Goal: Answer question/provide support: Share knowledge or assist other users

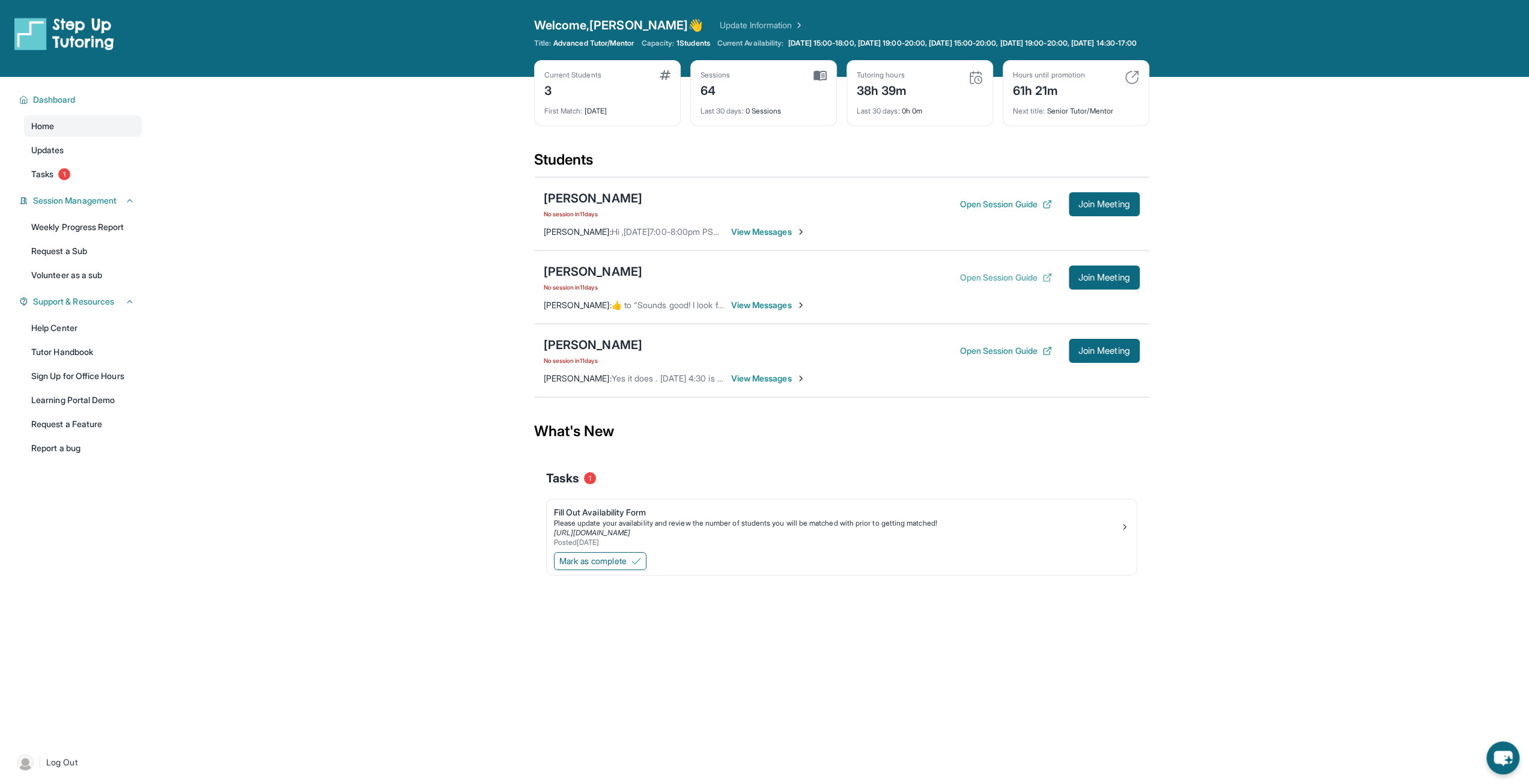
click at [1016, 283] on button "Open Session Guide" at bounding box center [1005, 277] width 92 height 12
click at [64, 180] on span "1" at bounding box center [64, 174] width 12 height 12
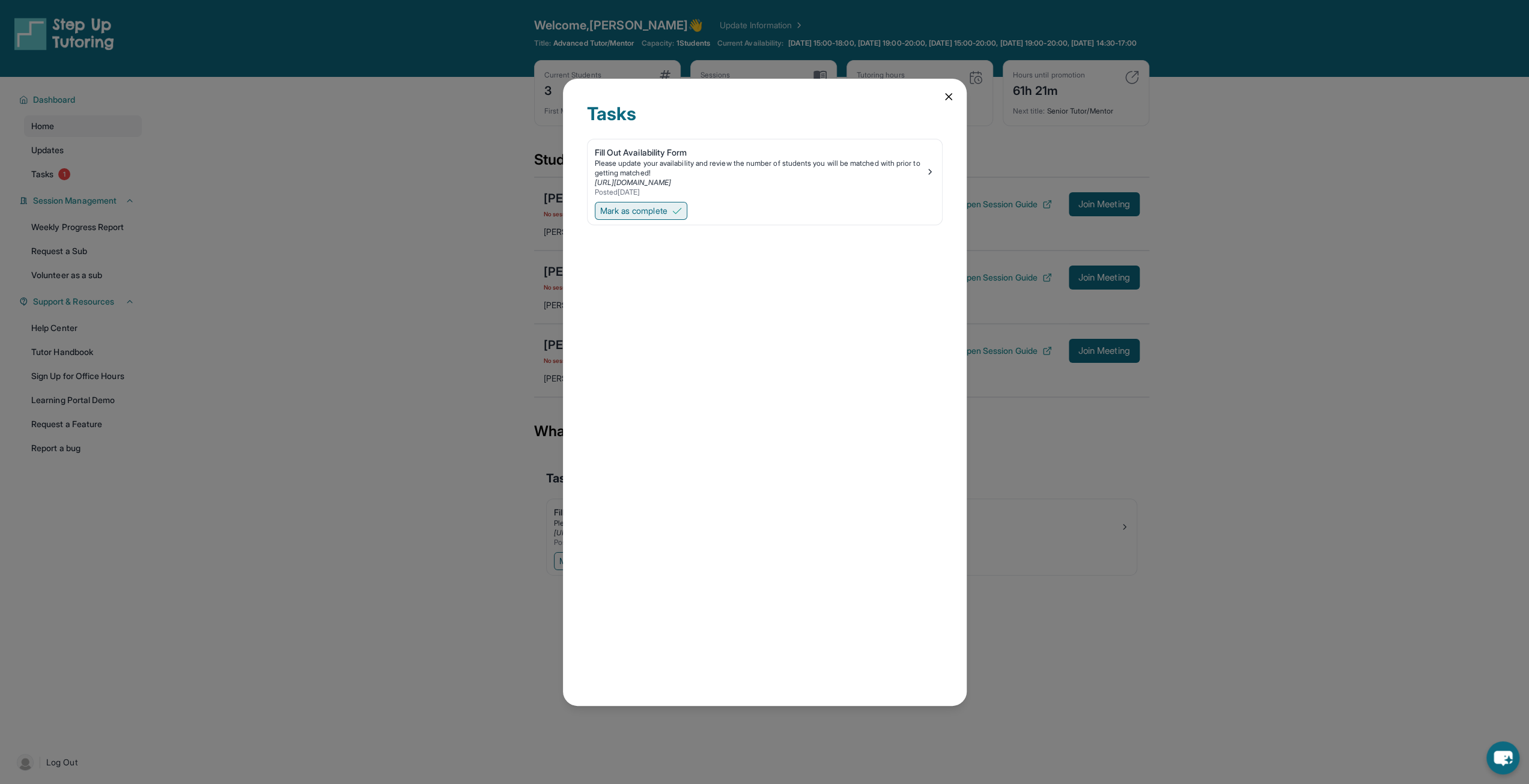
click at [651, 216] on button "Mark as complete" at bounding box center [641, 210] width 93 height 18
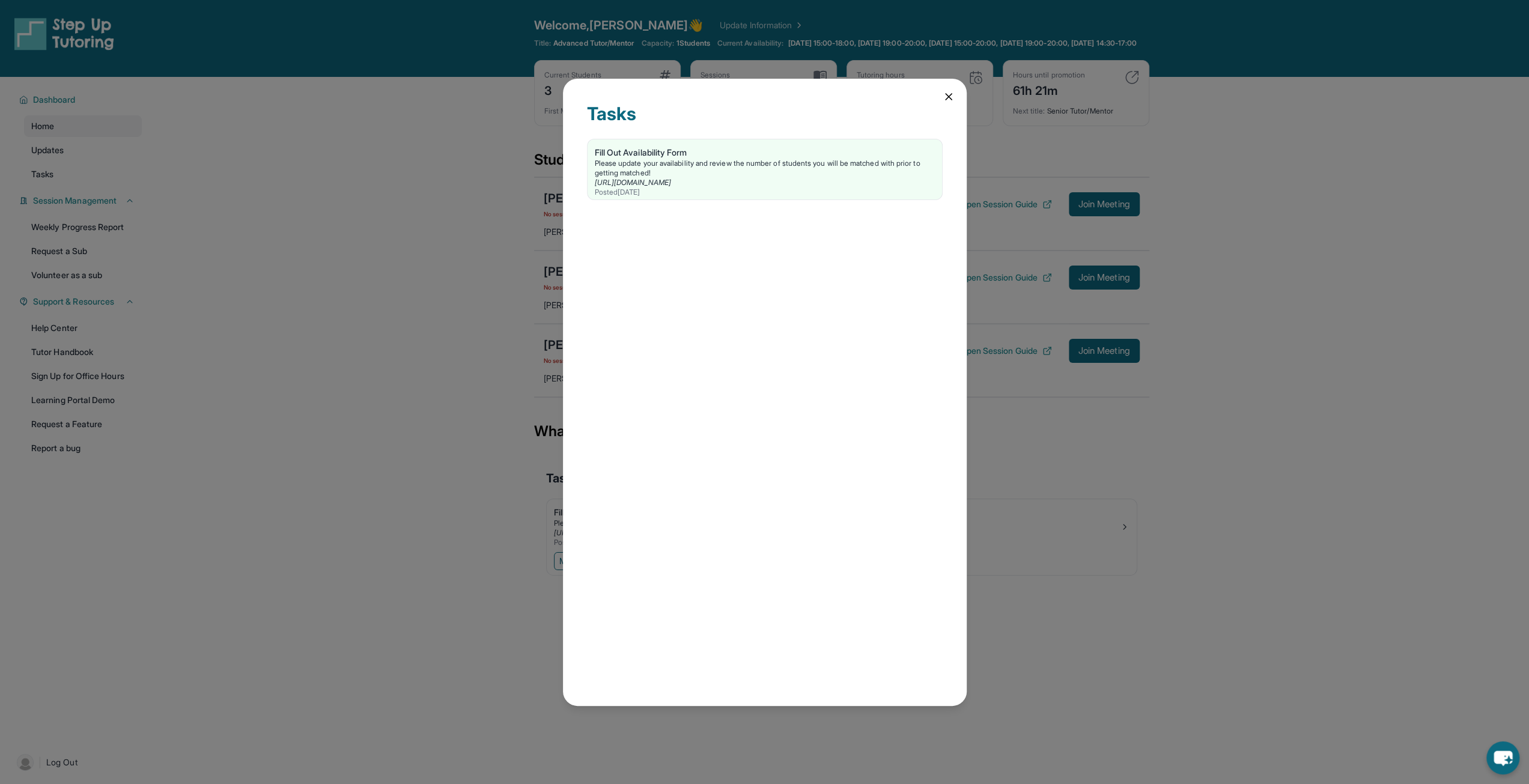
click at [953, 103] on div "Tasks Fill Out Availability Form Please update your availability and review the…" at bounding box center [764, 392] width 404 height 627
click at [953, 99] on icon at bounding box center [948, 96] width 12 height 12
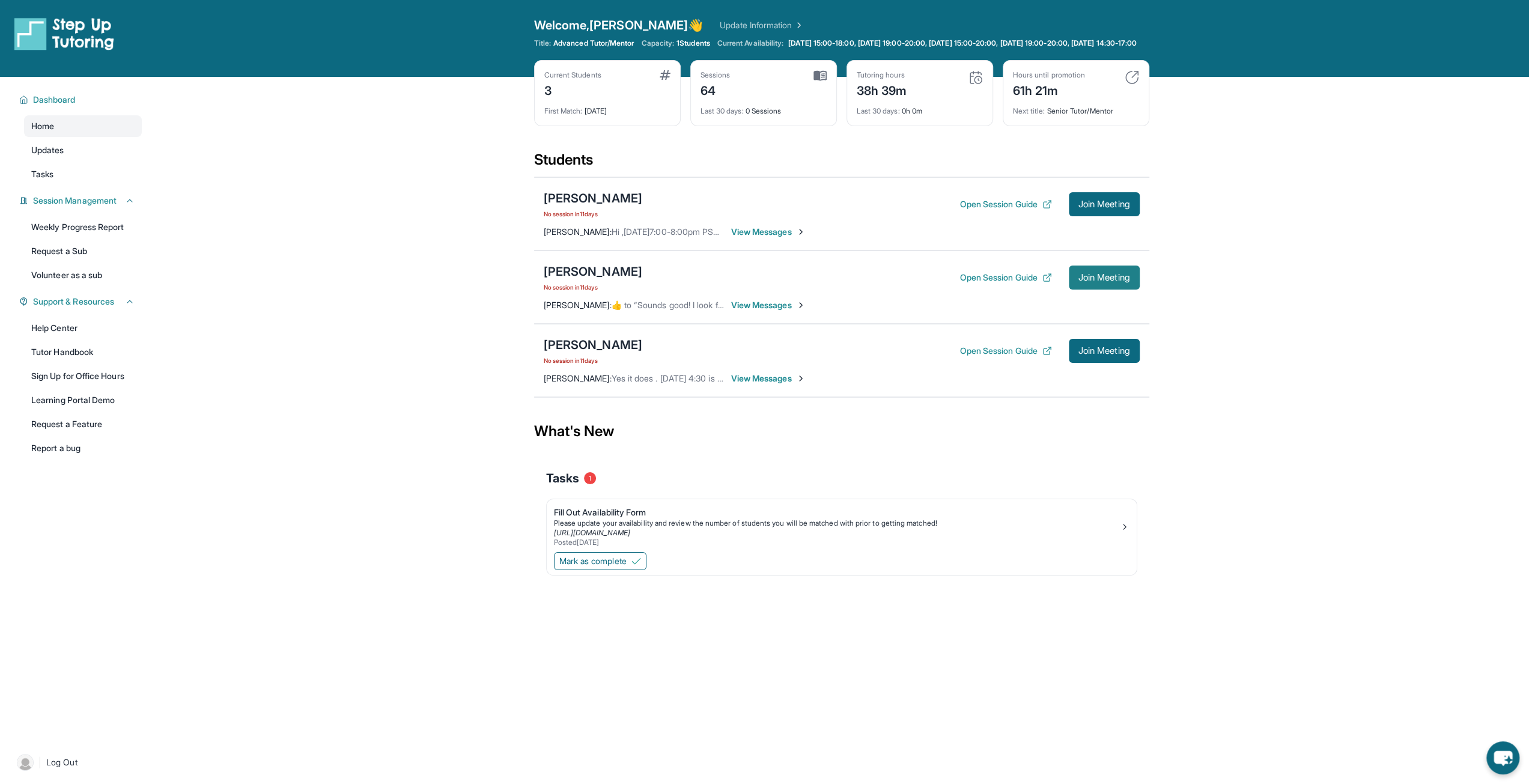
click at [1103, 281] on span "Join Meeting" at bounding box center [1104, 278] width 52 height 8
drag, startPoint x: 1020, startPoint y: 292, endPoint x: 1027, endPoint y: 287, distance: 8.6
click at [1020, 290] on div "Open Session Guide Join Meeting" at bounding box center [1049, 277] width 180 height 24
click at [1027, 283] on button "Open Session Guide" at bounding box center [1005, 277] width 92 height 12
click at [806, 290] on div "[PERSON_NAME] No session [DATE] Open Session Guide Join Meeting" at bounding box center [842, 277] width 596 height 29
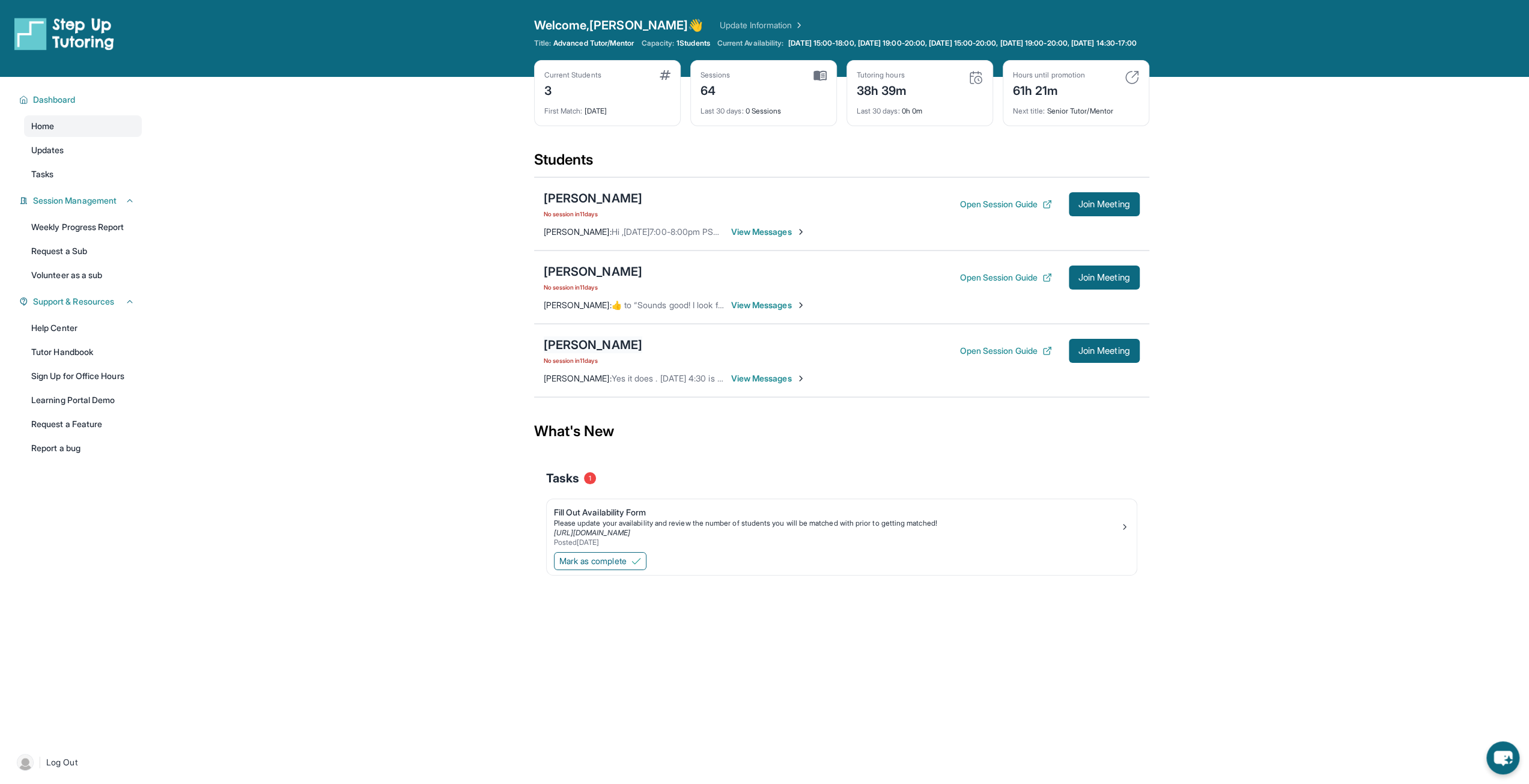
click at [568, 353] on div "[PERSON_NAME]" at bounding box center [593, 344] width 98 height 17
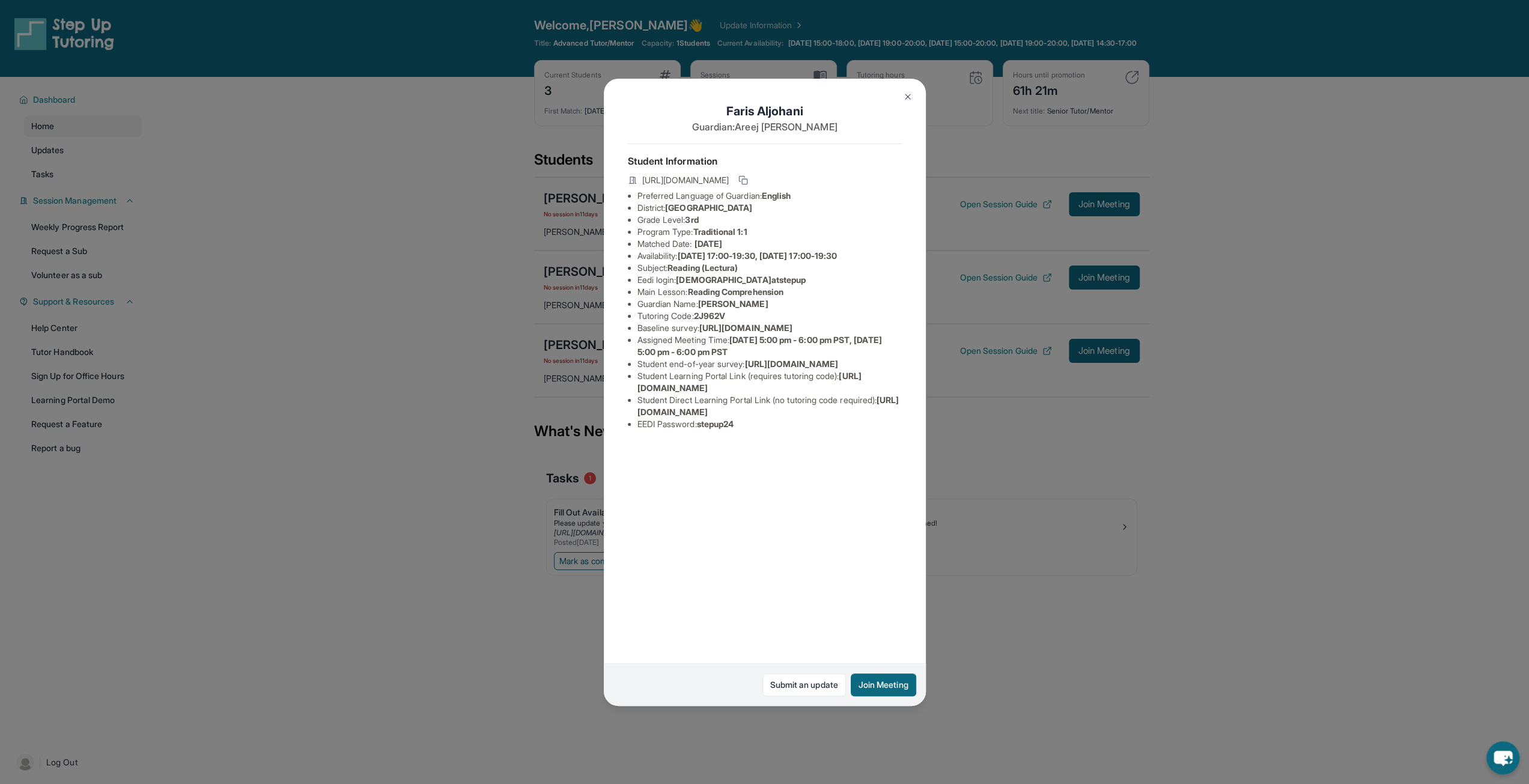
click at [909, 99] on img at bounding box center [908, 96] width 9 height 9
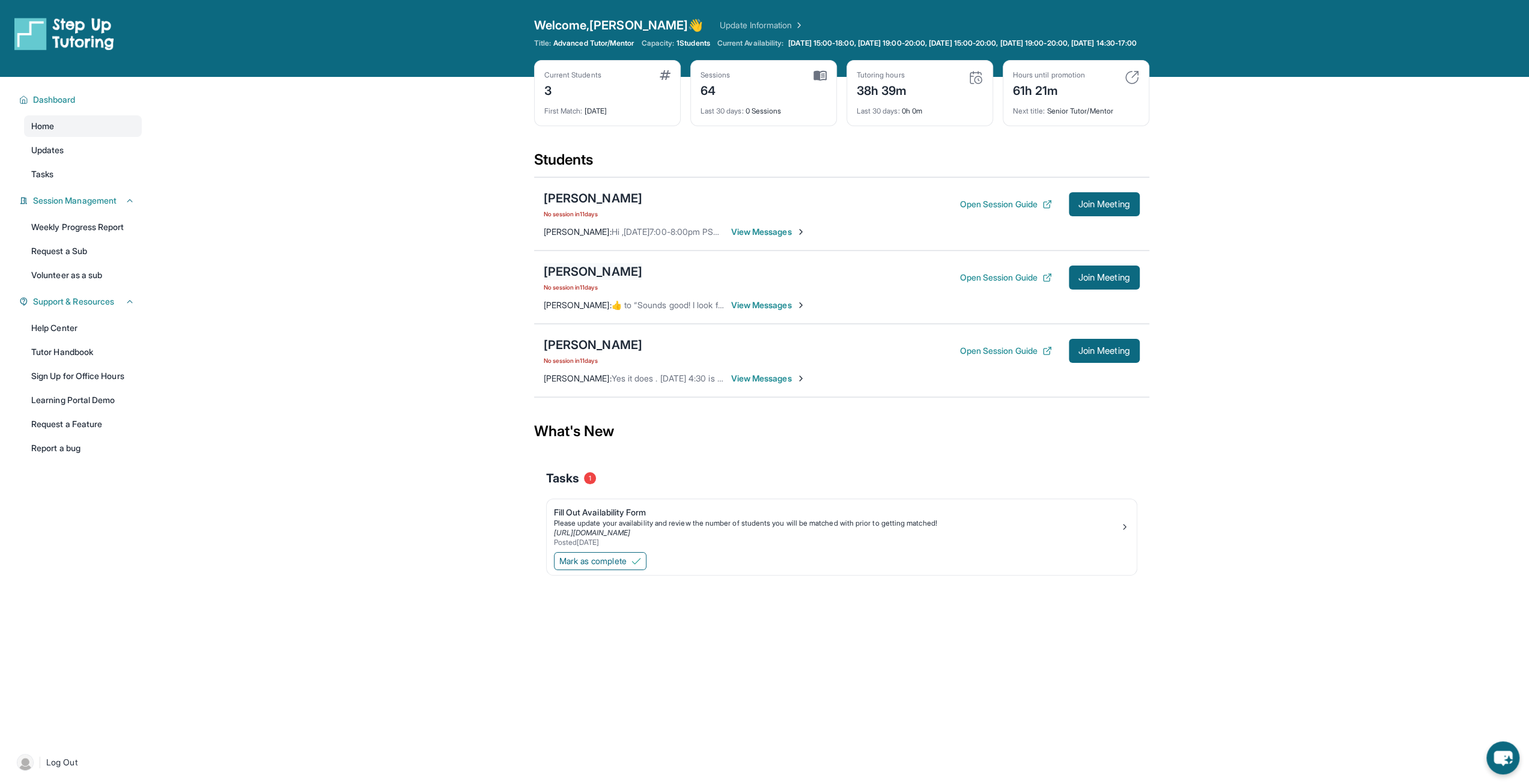
click at [606, 279] on div "[PERSON_NAME]" at bounding box center [593, 271] width 98 height 17
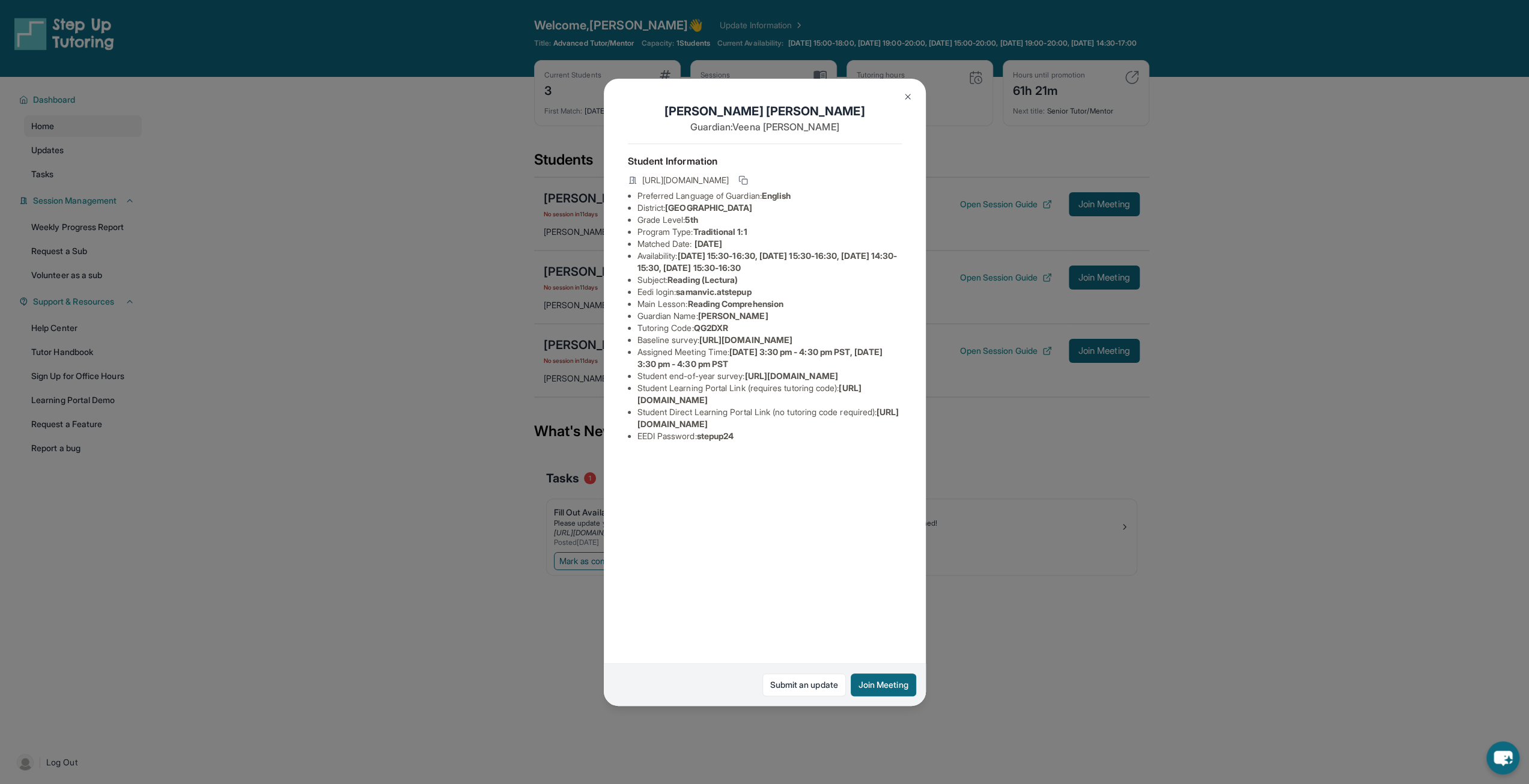
drag, startPoint x: 907, startPoint y: 84, endPoint x: 909, endPoint y: 91, distance: 7.3
click at [908, 89] on button at bounding box center [908, 96] width 24 height 24
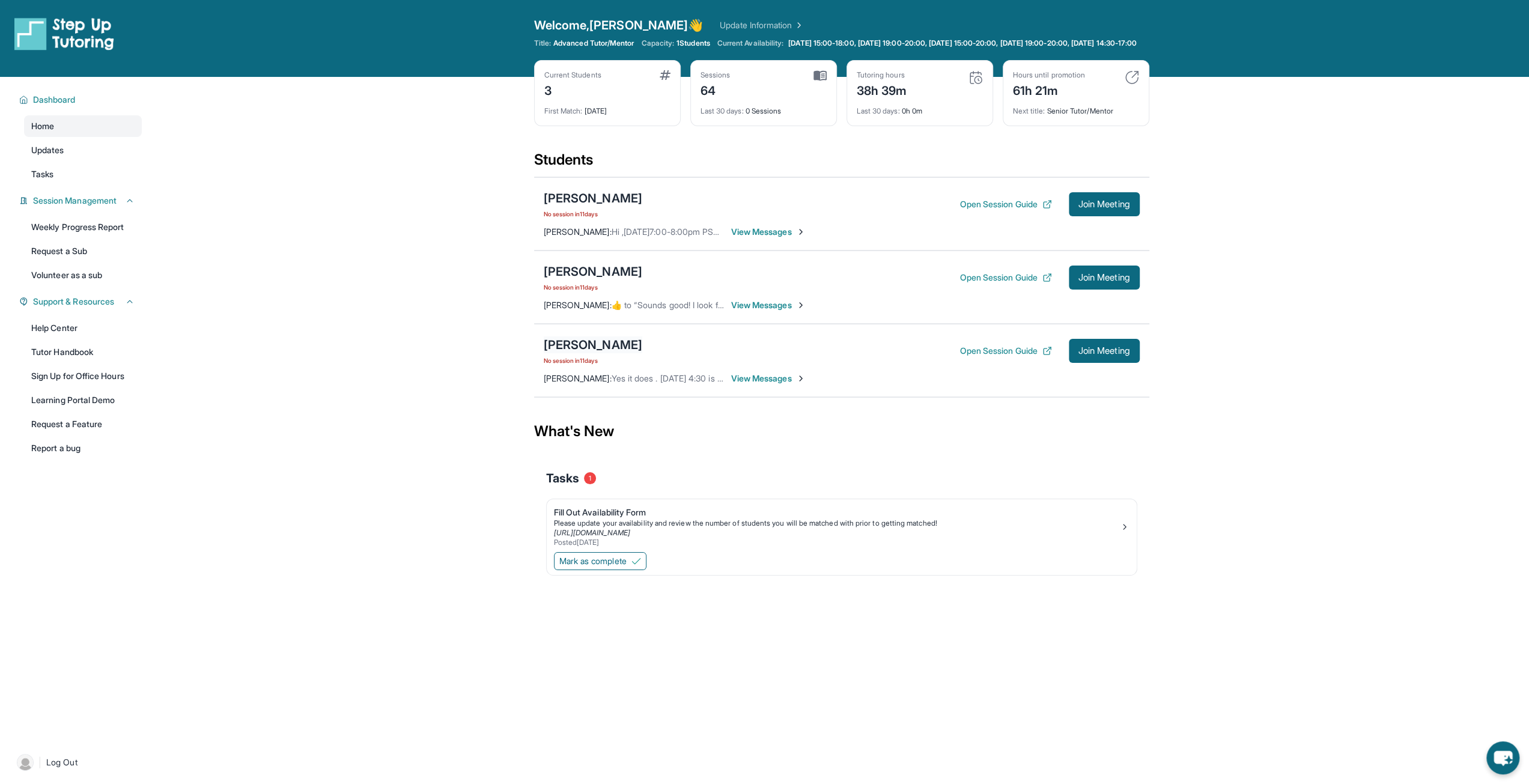
click at [585, 350] on div "[PERSON_NAME]" at bounding box center [593, 344] width 98 height 17
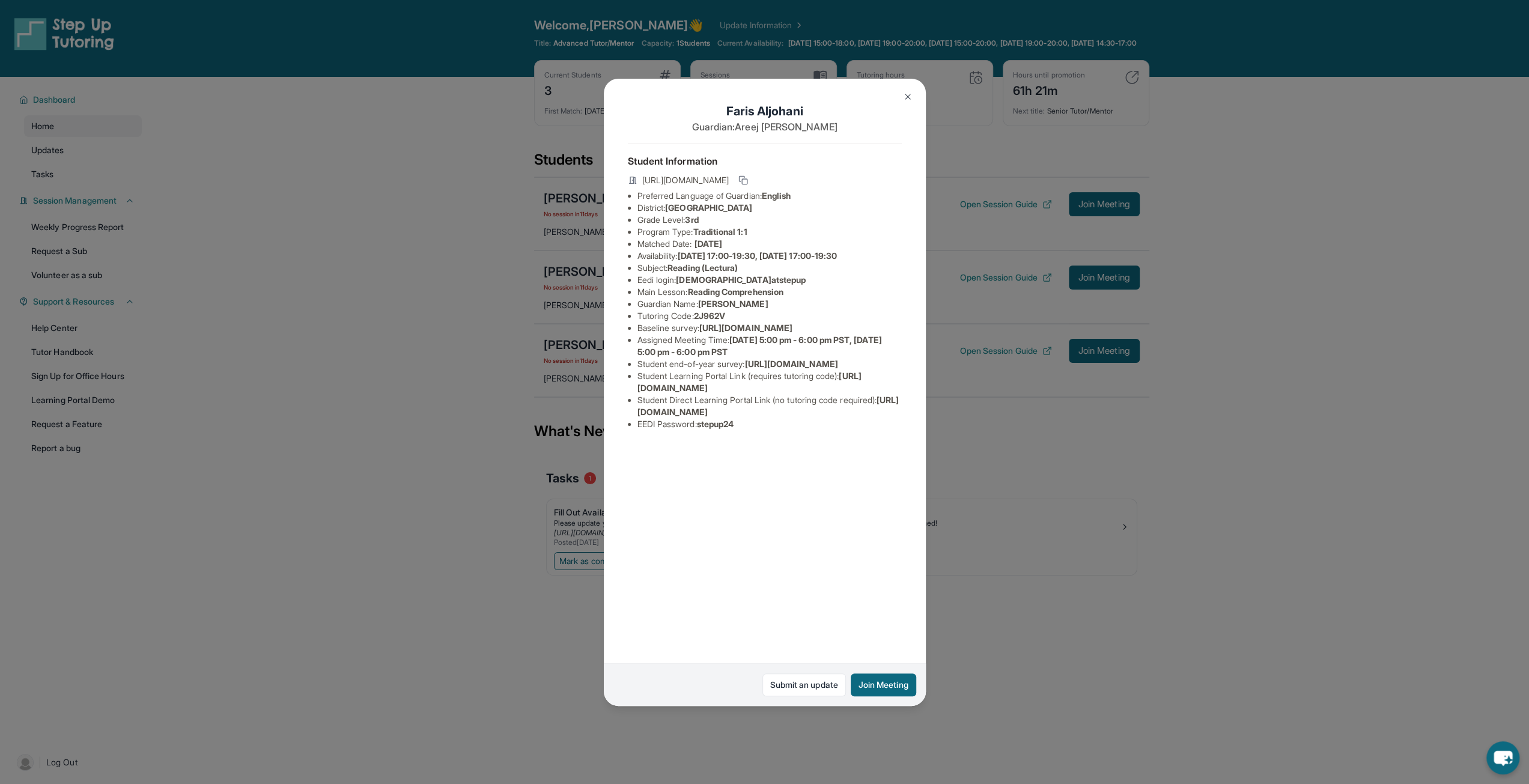
click at [904, 106] on button at bounding box center [908, 96] width 24 height 24
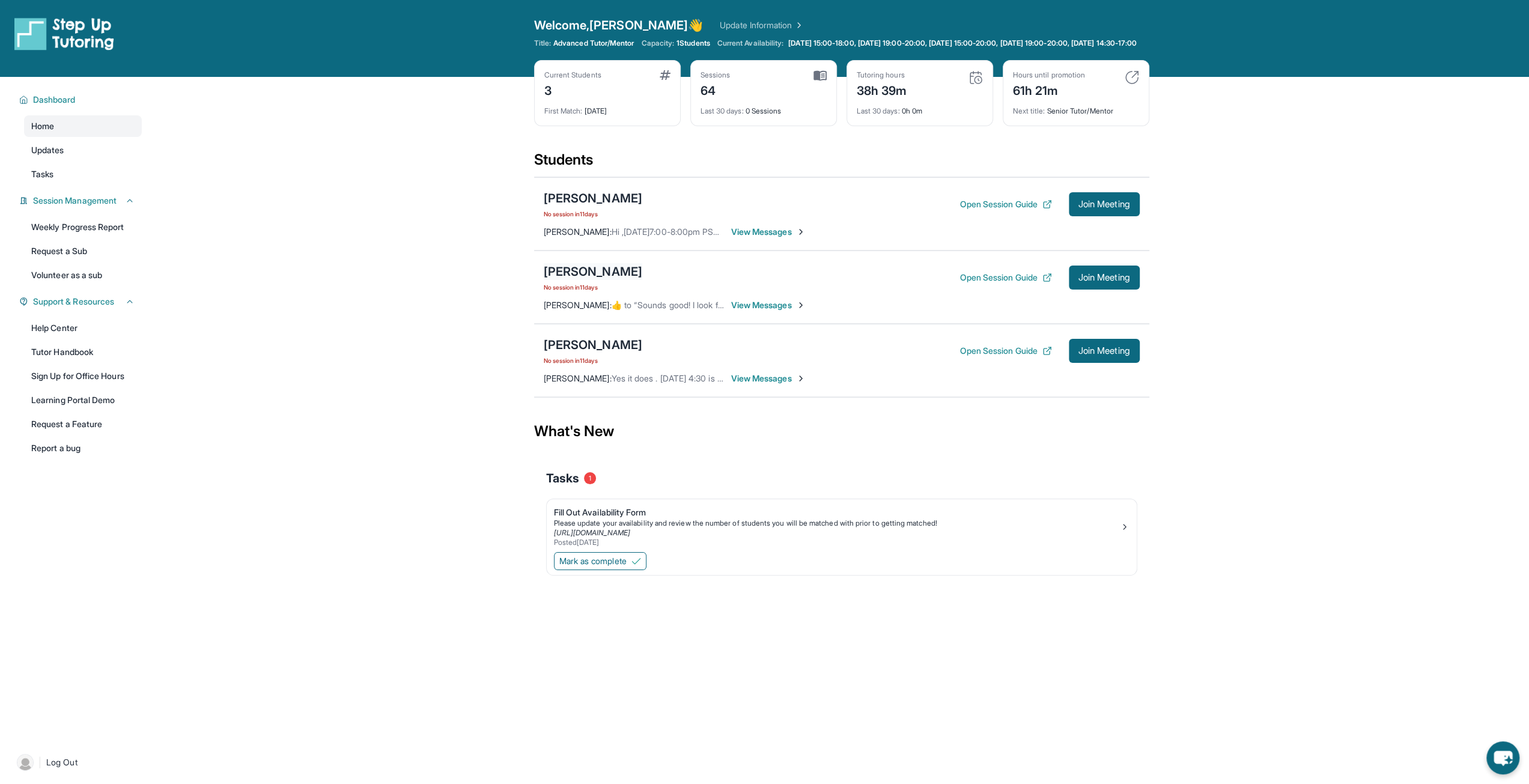
click at [635, 274] on div "[PERSON_NAME]" at bounding box center [593, 271] width 98 height 17
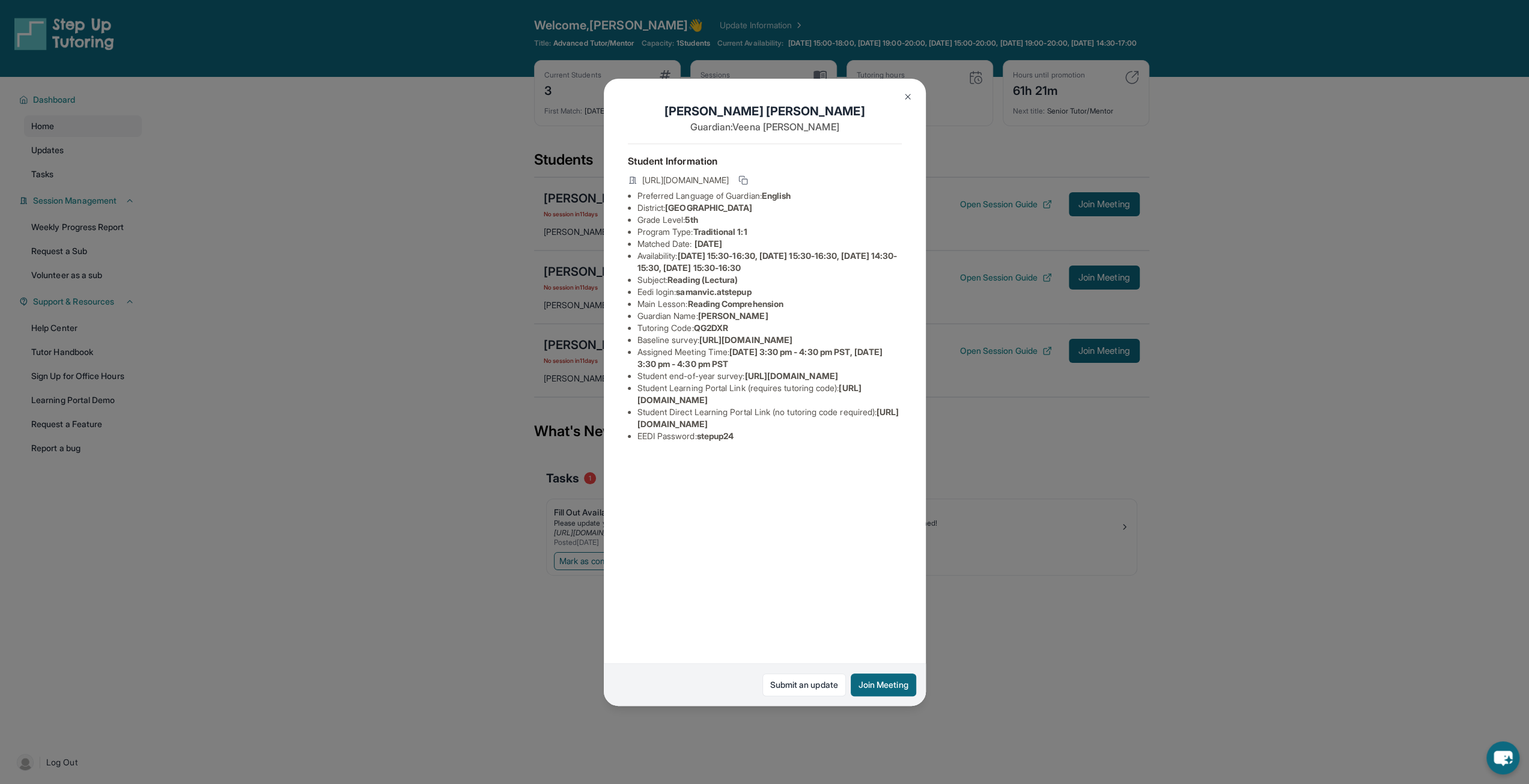
drag, startPoint x: 672, startPoint y: 208, endPoint x: 845, endPoint y: 211, distance: 173.0
click at [845, 211] on li "District: [GEOGRAPHIC_DATA]" at bounding box center [769, 207] width 264 height 12
drag, startPoint x: 691, startPoint y: 303, endPoint x: 796, endPoint y: 305, distance: 105.0
click at [794, 306] on li "Main Lesson : Reading Comprehension" at bounding box center [769, 303] width 264 height 12
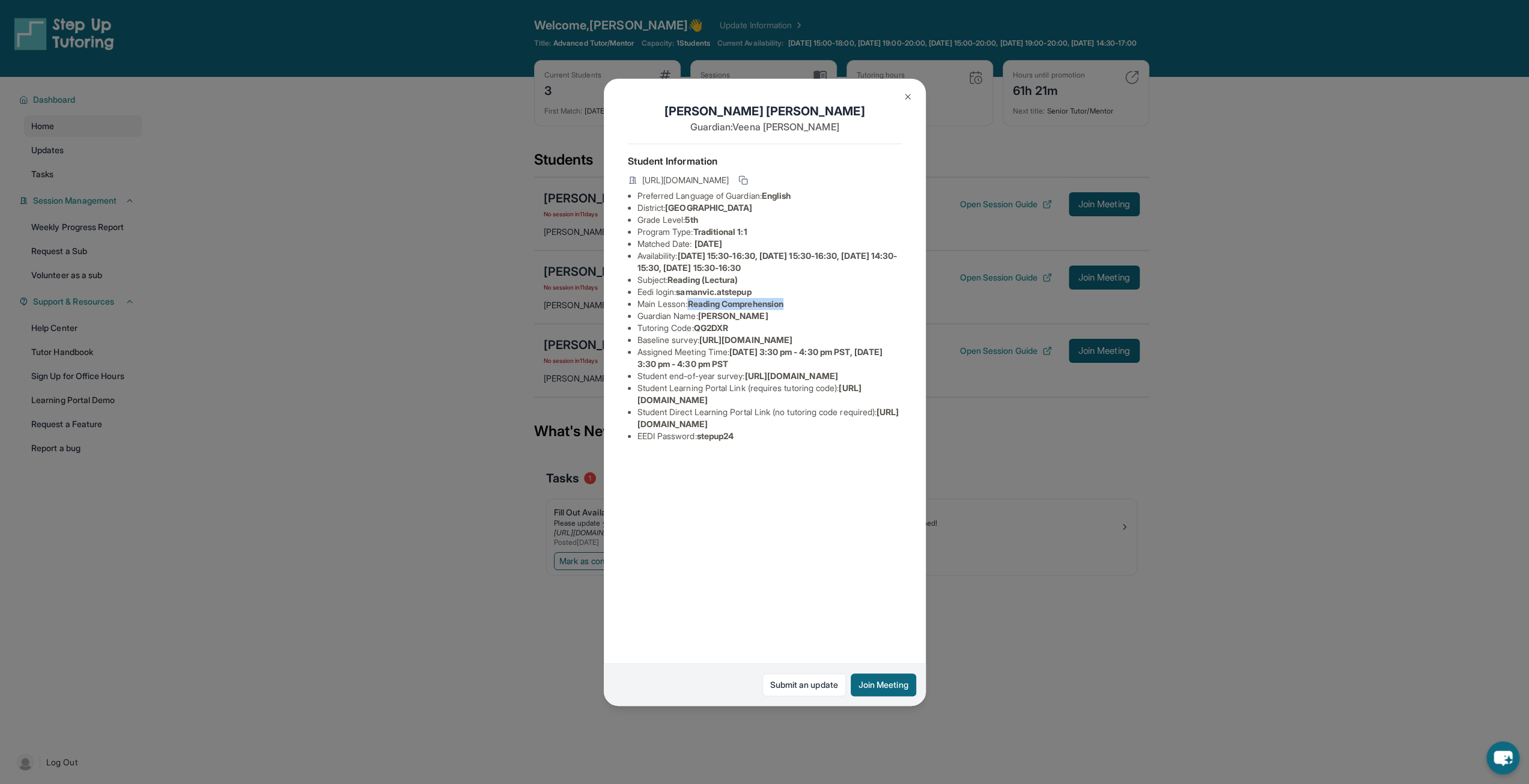
click at [796, 305] on li "Main Lesson : Reading Comprehension" at bounding box center [769, 303] width 264 height 12
drag, startPoint x: 900, startPoint y: 108, endPoint x: 916, endPoint y: 96, distance: 20.0
click at [901, 107] on div "[PERSON_NAME] Guardian: [PERSON_NAME] Student Information [URL][DOMAIN_NAME] Pr…" at bounding box center [765, 392] width 322 height 627
click at [916, 96] on button at bounding box center [908, 96] width 24 height 24
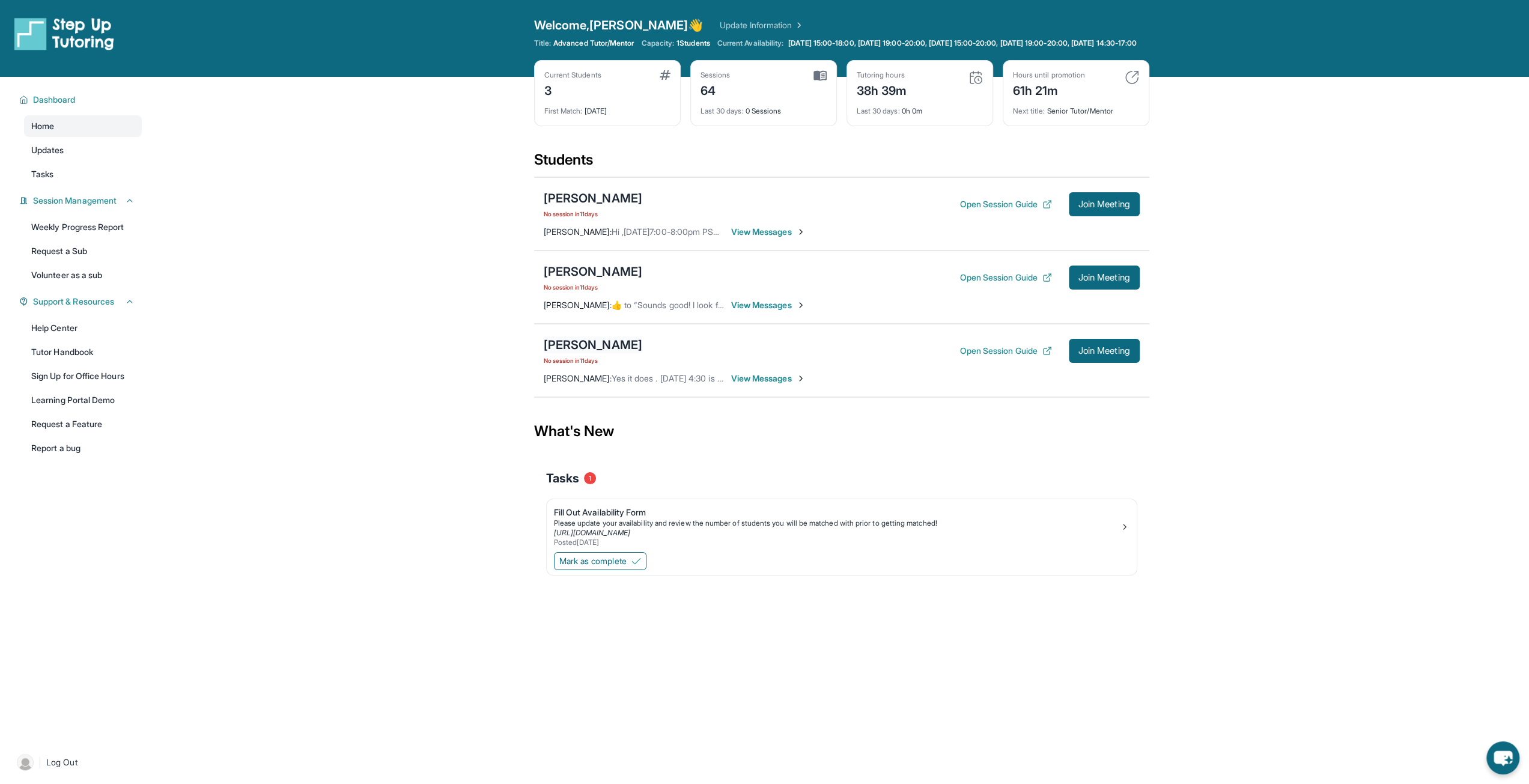
click at [606, 353] on div "[PERSON_NAME]" at bounding box center [593, 344] width 98 height 17
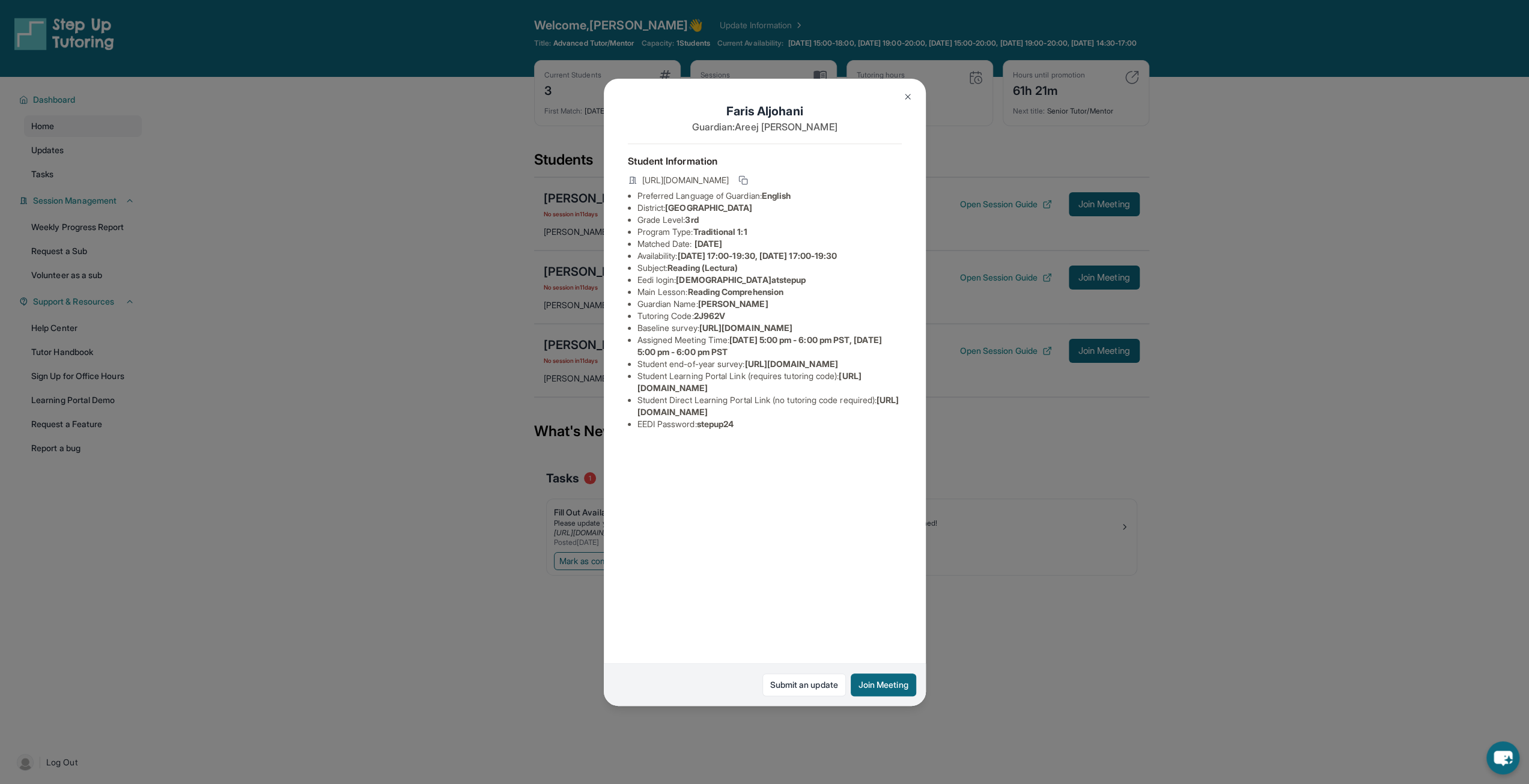
click at [896, 104] on h1 "[PERSON_NAME]" at bounding box center [765, 111] width 274 height 17
click at [907, 97] on img at bounding box center [908, 96] width 9 height 9
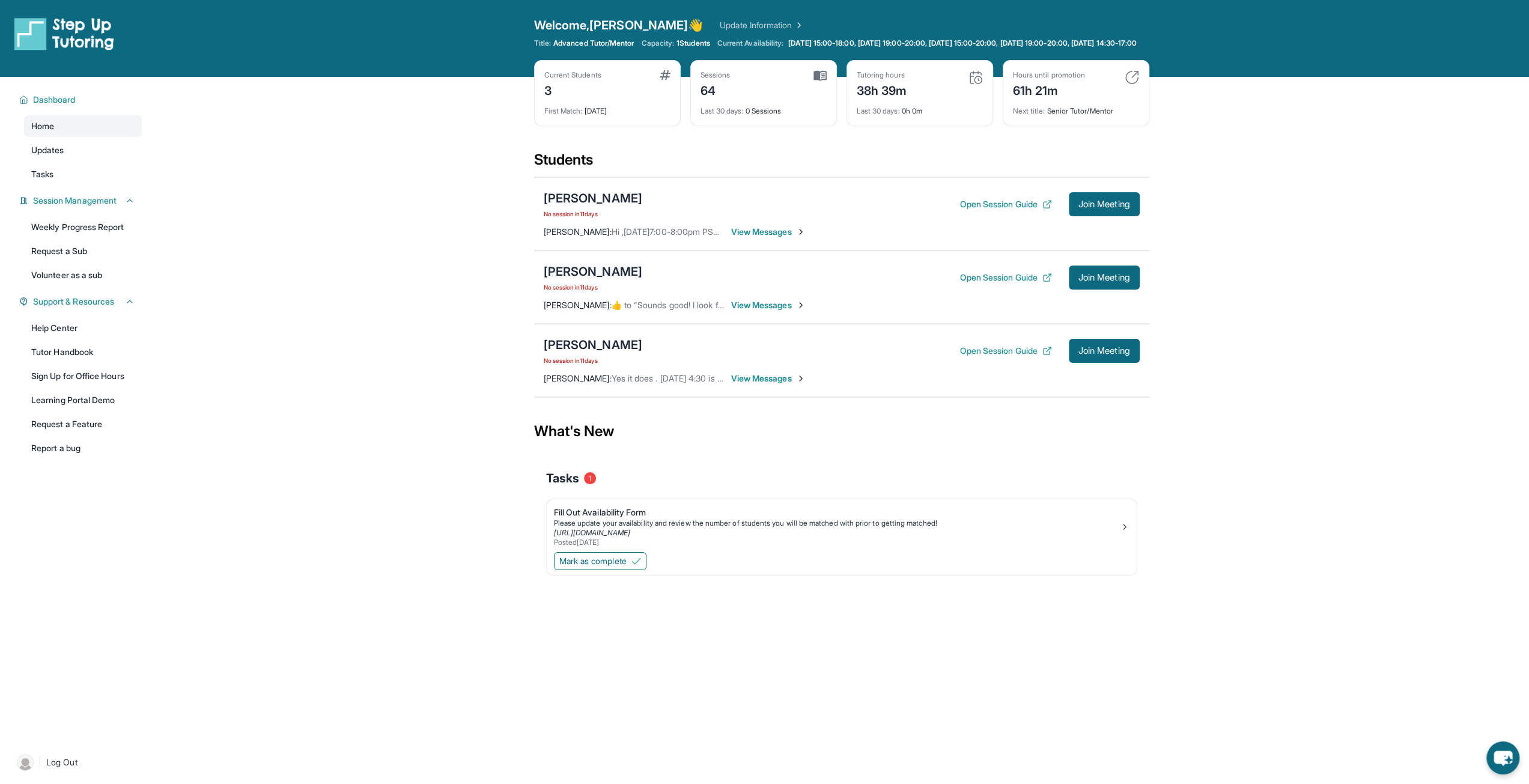
click at [595, 275] on div "[PERSON_NAME]" at bounding box center [593, 271] width 98 height 17
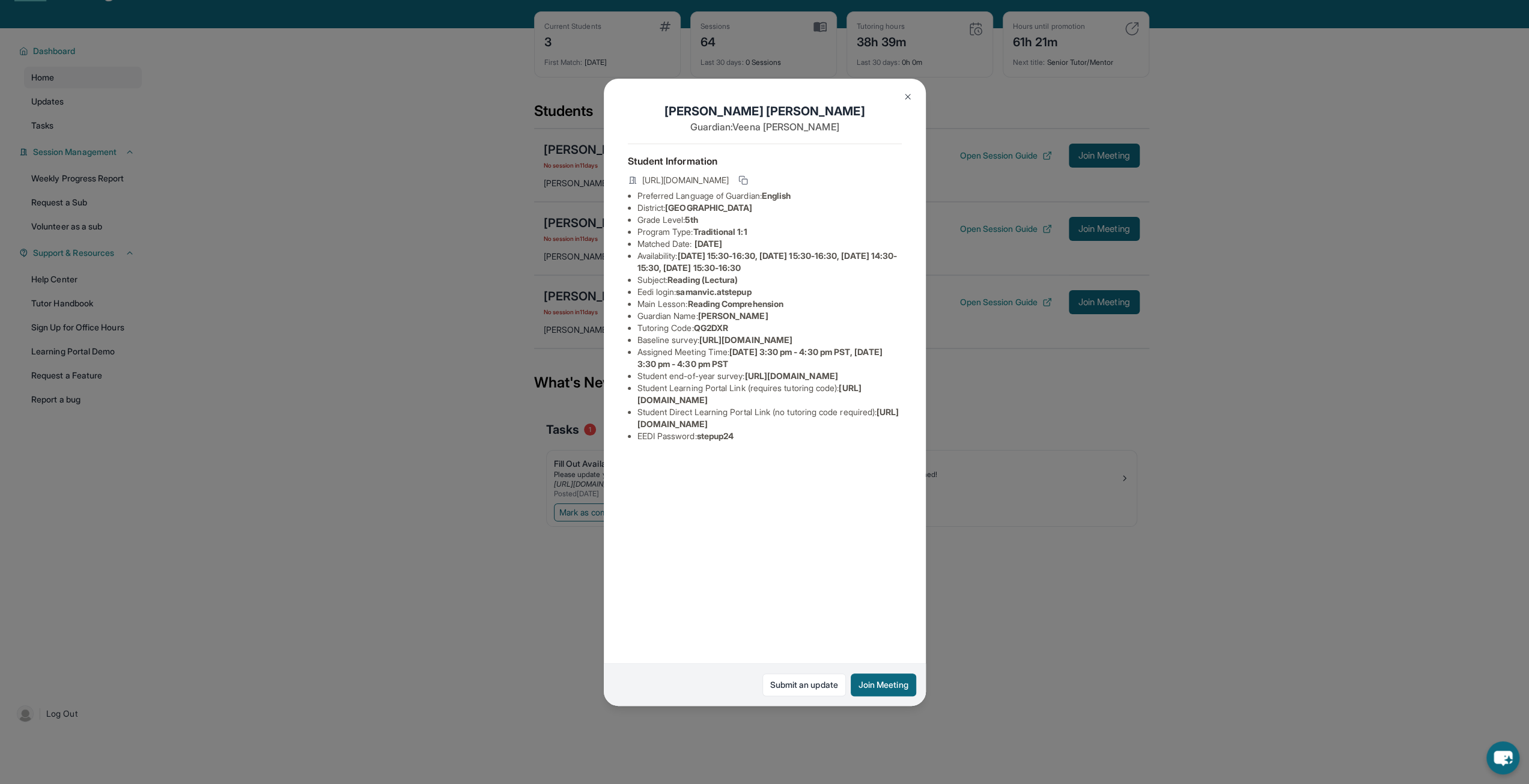
scroll to position [86, 0]
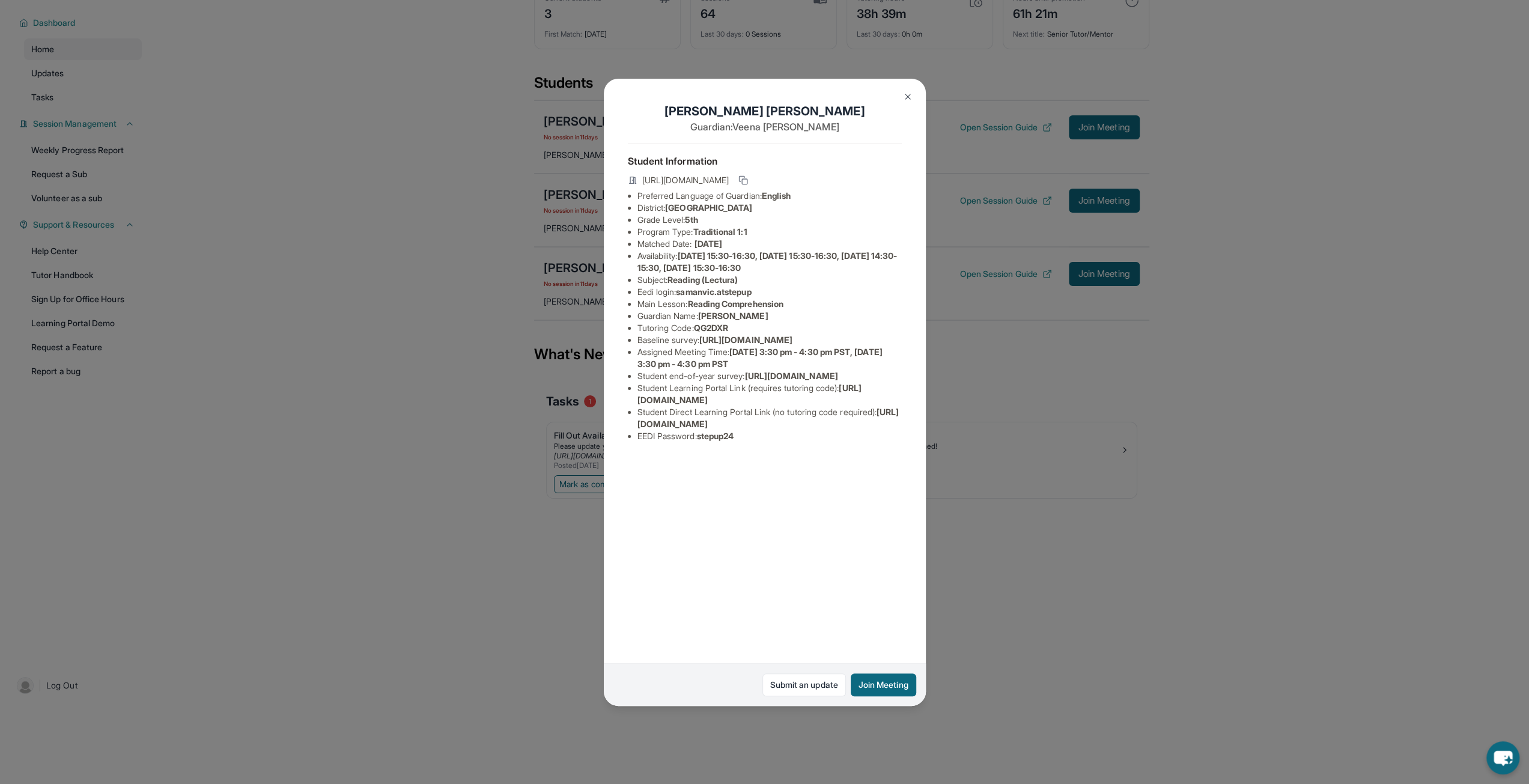
drag, startPoint x: 637, startPoint y: 485, endPoint x: 859, endPoint y: 482, distance: 222.0
click at [859, 406] on li "Student Learning Portal Link (requires tutoring code) : [URL][DOMAIN_NAME]" at bounding box center [769, 394] width 264 height 24
click at [929, 432] on div "[PERSON_NAME] Guardian: [PERSON_NAME] Student Information [URL][DOMAIN_NAME] Pr…" at bounding box center [764, 392] width 1529 height 784
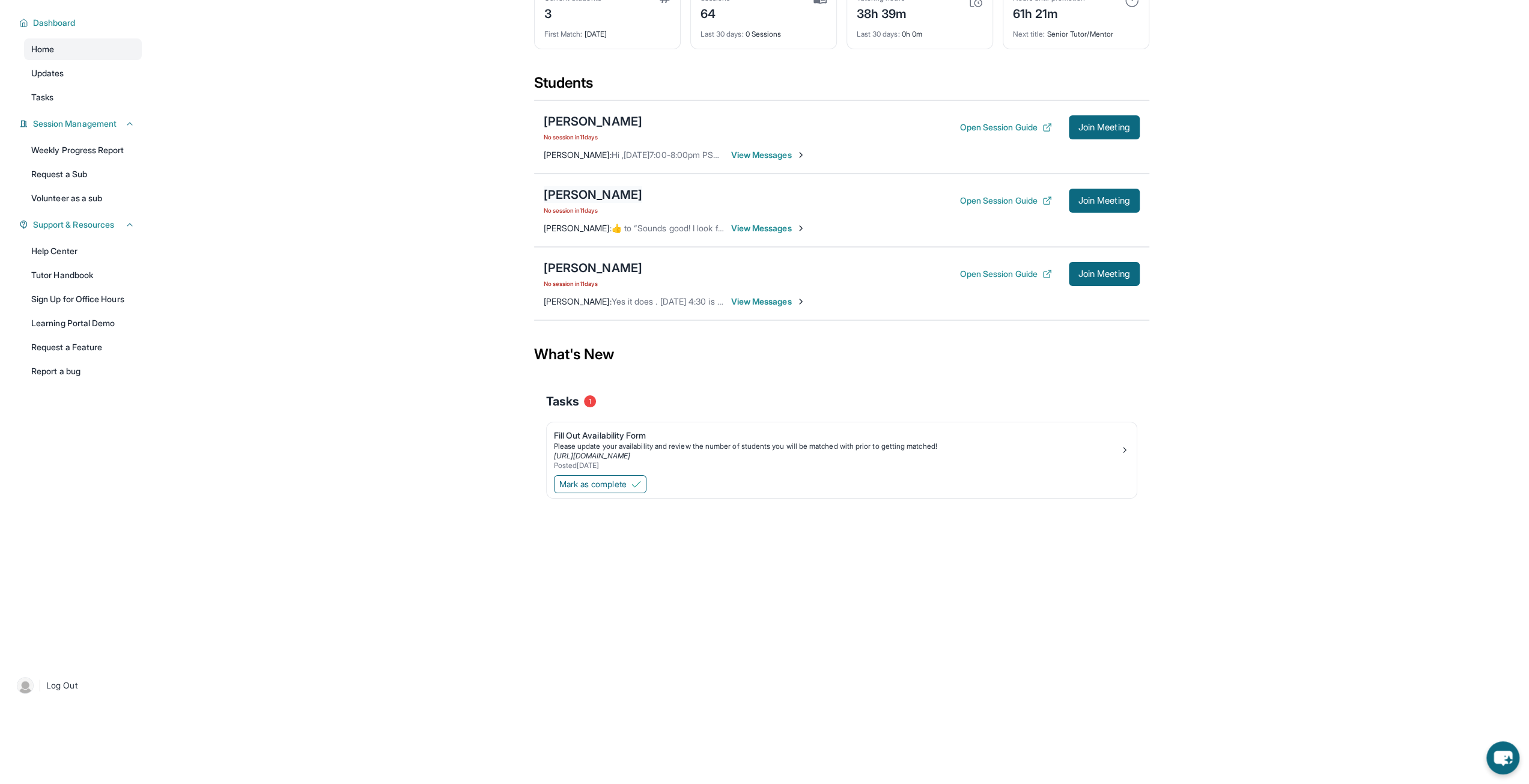
click at [600, 195] on div "[PERSON_NAME]" at bounding box center [593, 195] width 98 height 17
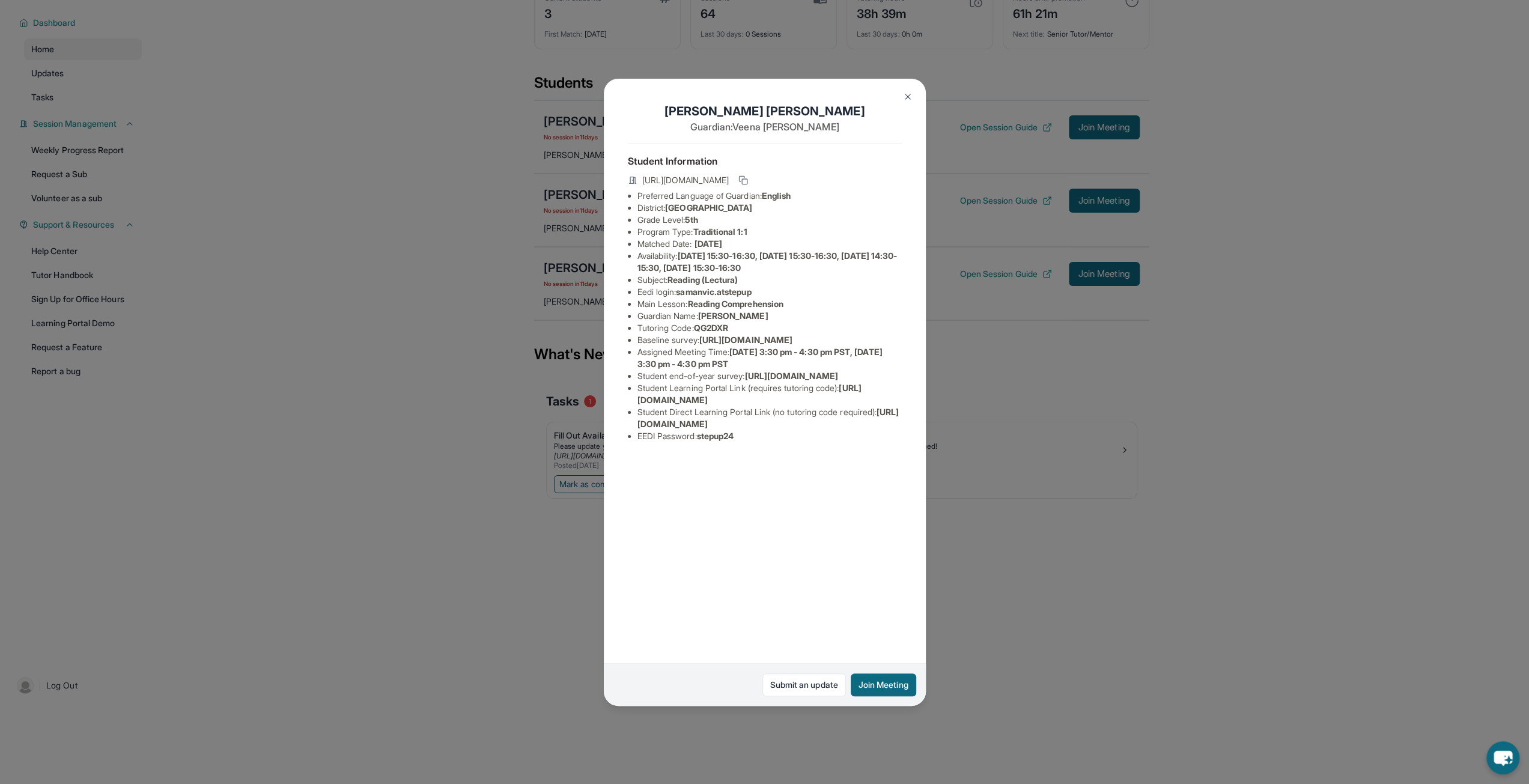
drag, startPoint x: 633, startPoint y: 512, endPoint x: 897, endPoint y: 512, distance: 264.0
click at [897, 442] on ul "Preferred Language of Guardian: English District: [GEOGRAPHIC_DATA] Grade Level…" at bounding box center [765, 315] width 274 height 252
copy span "[URL][DOMAIN_NAME]"
click at [393, 352] on div "[PERSON_NAME] Guardian: [PERSON_NAME] Student Information [URL][DOMAIN_NAME] Pr…" at bounding box center [764, 392] width 1529 height 784
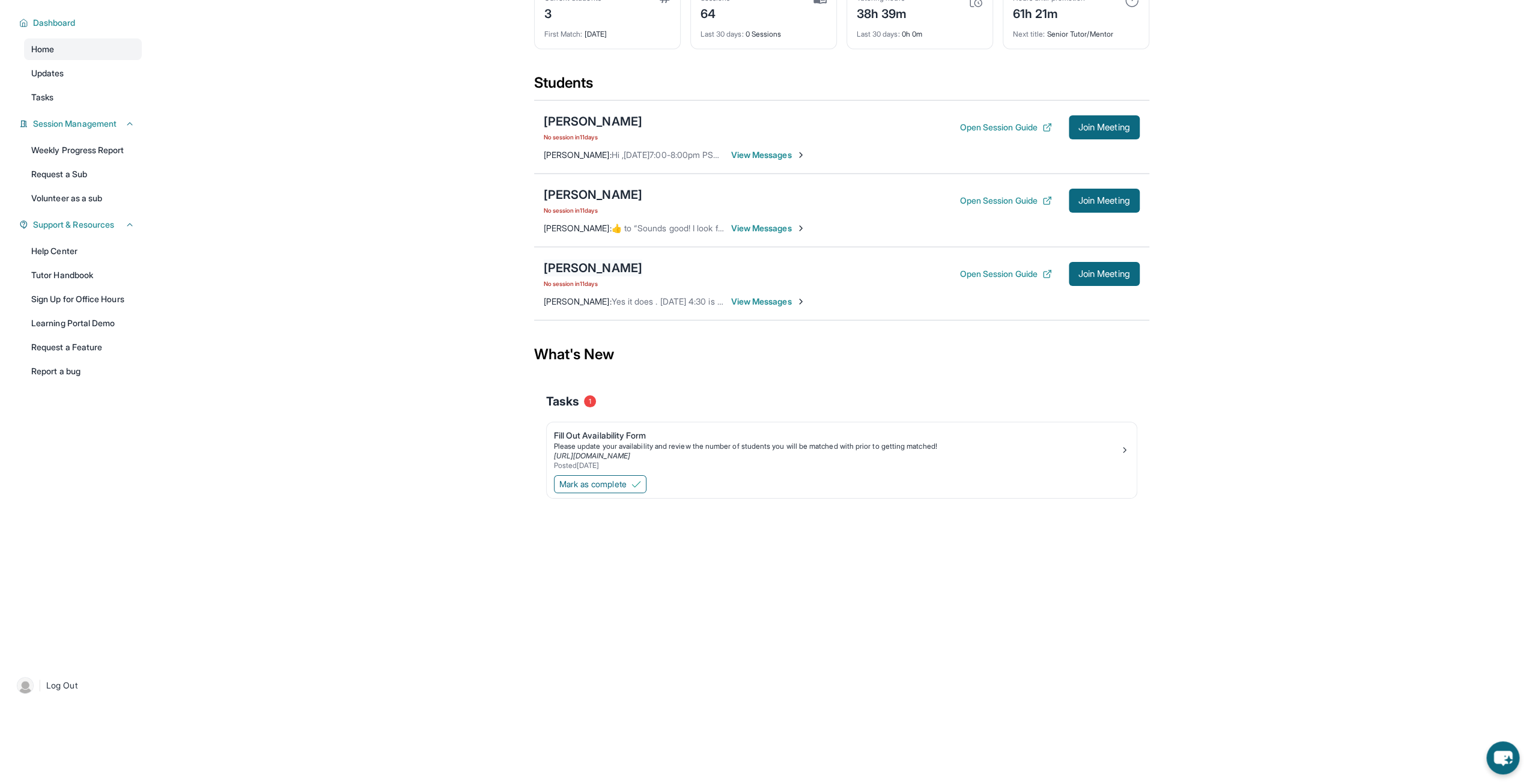
click at [586, 268] on div "[PERSON_NAME]" at bounding box center [593, 268] width 98 height 17
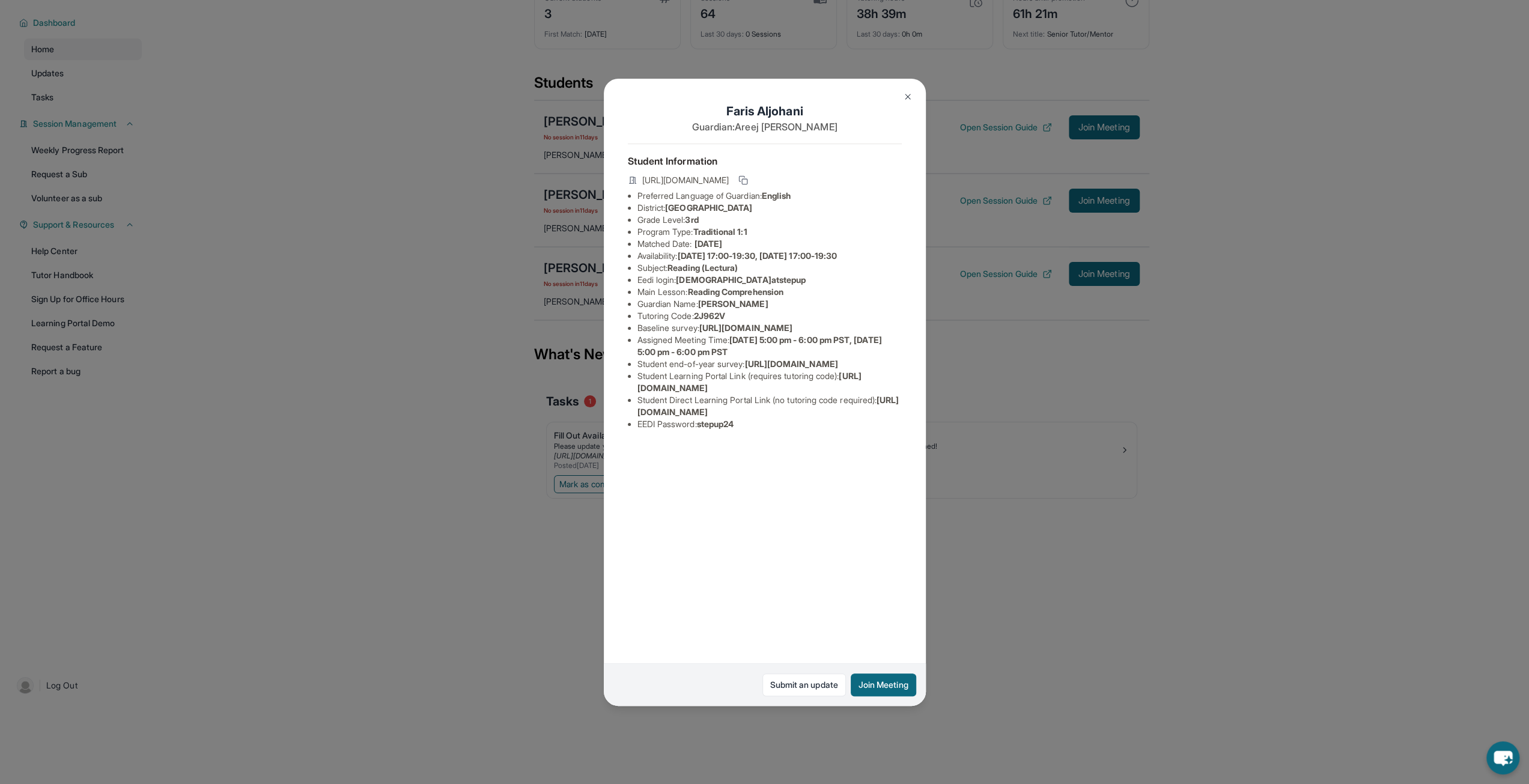
drag, startPoint x: 638, startPoint y: 496, endPoint x: 889, endPoint y: 496, distance: 251.0
click at [889, 418] on li "Student Direct Learning Portal Link (no tutoring code required) : [URL][DOMAIN_…" at bounding box center [769, 406] width 264 height 24
copy span "[URL][DOMAIN_NAME]"
click at [514, 270] on div "[PERSON_NAME] Guardian: [PERSON_NAME] Student Information [URL][DOMAIN_NAME] Pr…" at bounding box center [764, 392] width 1529 height 784
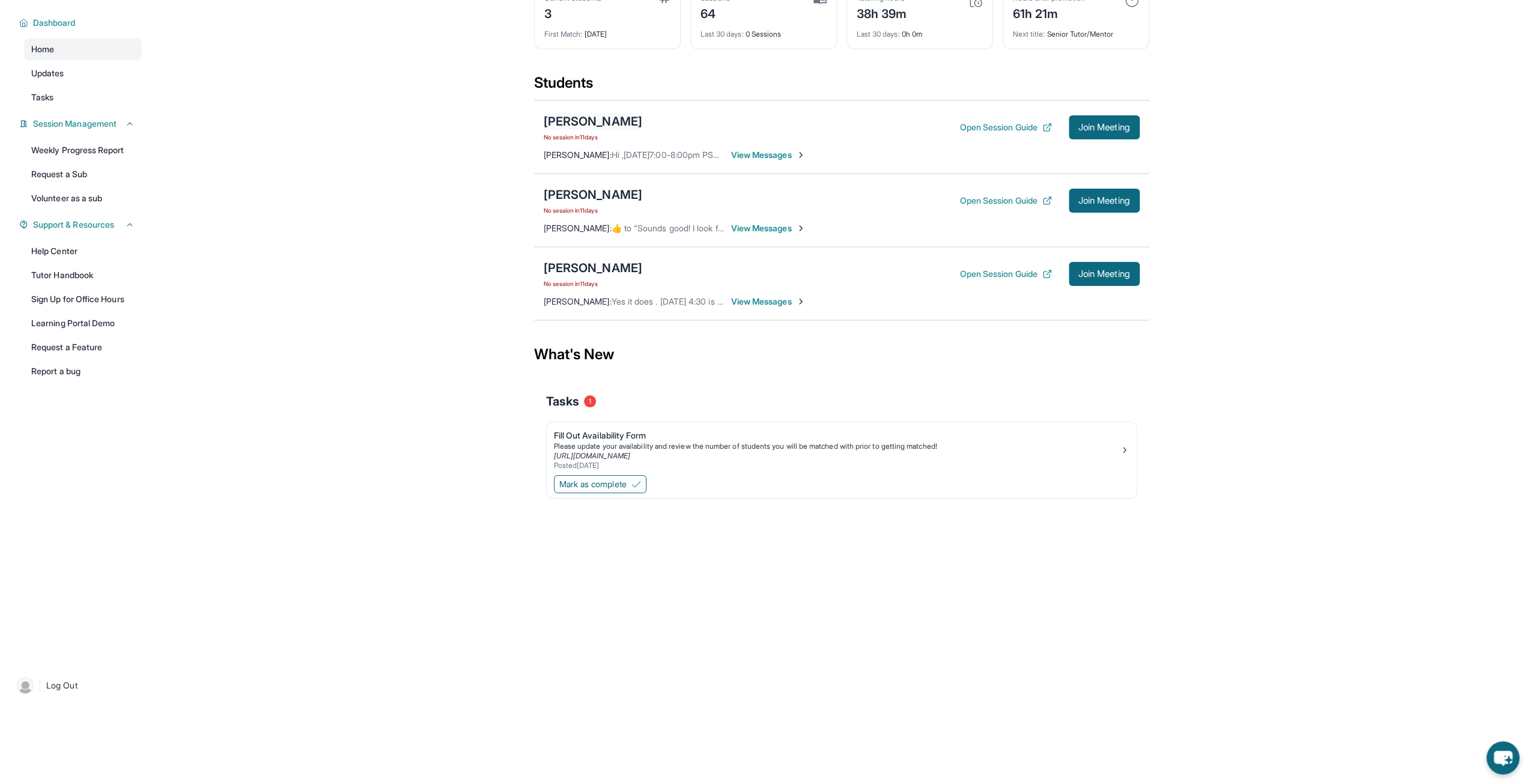
click at [588, 122] on div "[PERSON_NAME]" at bounding box center [593, 121] width 98 height 17
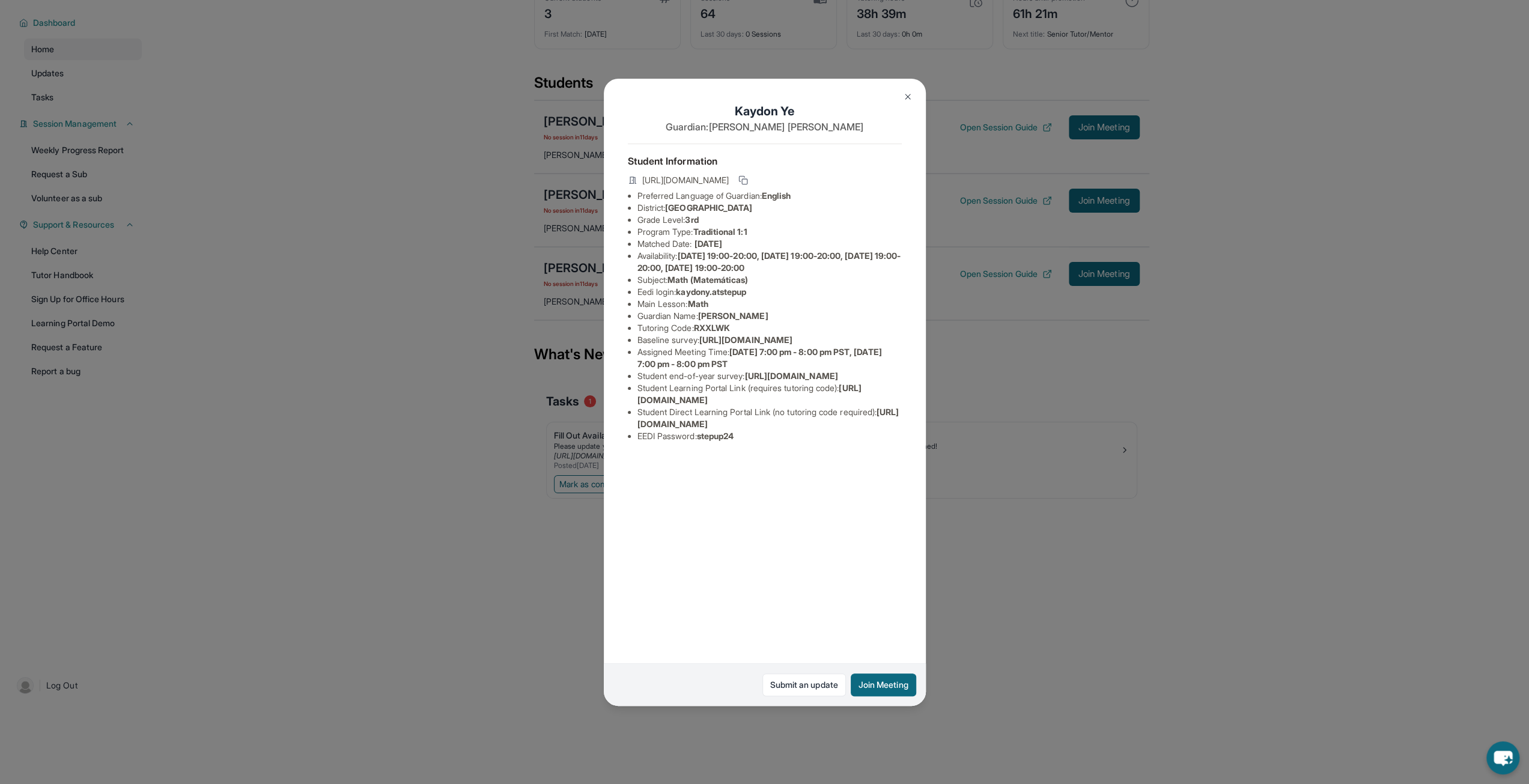
drag, startPoint x: 637, startPoint y: 506, endPoint x: 903, endPoint y: 510, distance: 266.0
click at [903, 510] on div "Kaydon Ye Guardian: [PERSON_NAME] Student Information [URL][DOMAIN_NAME] Prefer…" at bounding box center [765, 392] width 322 height 627
copy span "[URL][DOMAIN_NAME]"
click at [904, 93] on img at bounding box center [908, 96] width 9 height 9
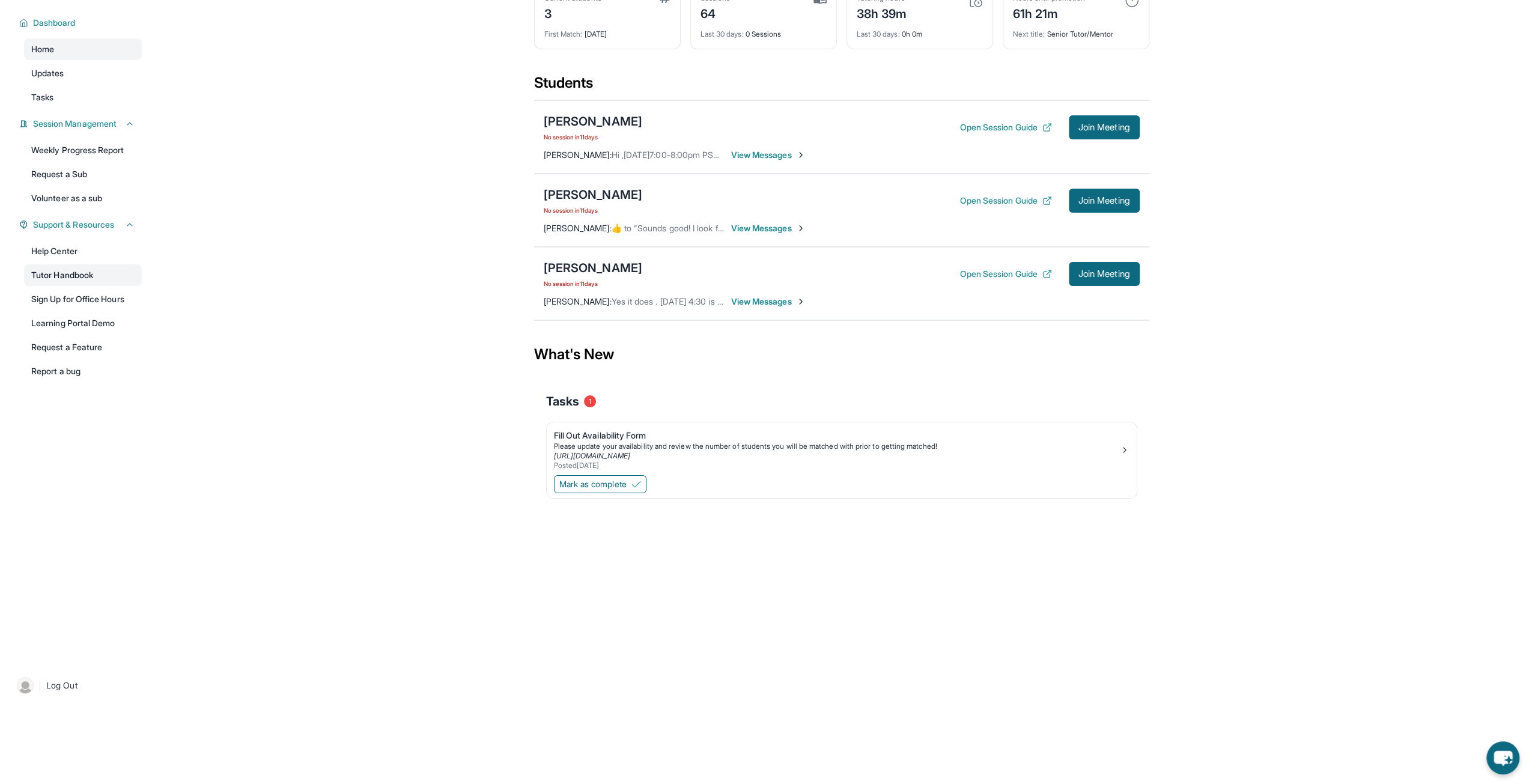
click at [77, 270] on link "Tutor Handbook" at bounding box center [83, 275] width 118 height 22
click at [986, 205] on button "Open Session Guide" at bounding box center [1005, 200] width 92 height 12
